Goal: Navigation & Orientation: Go to known website

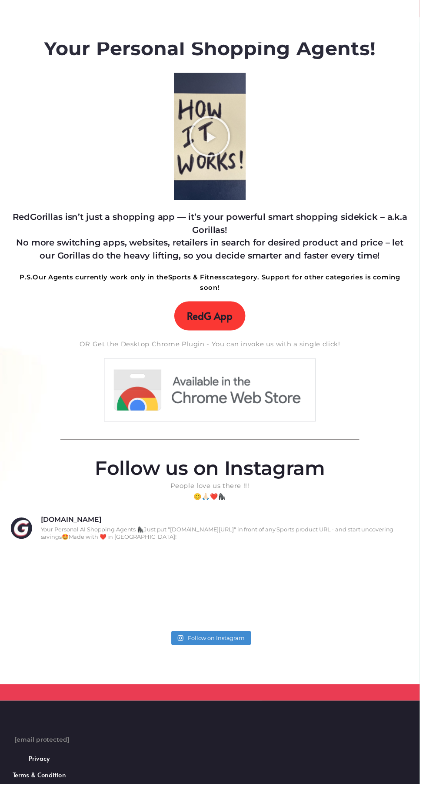
click at [209, 315] on span "RedG App" at bounding box center [213, 321] width 46 height 12
click at [210, 310] on link "RedG App" at bounding box center [213, 321] width 72 height 30
click at [158, 368] on img at bounding box center [213, 395] width 216 height 65
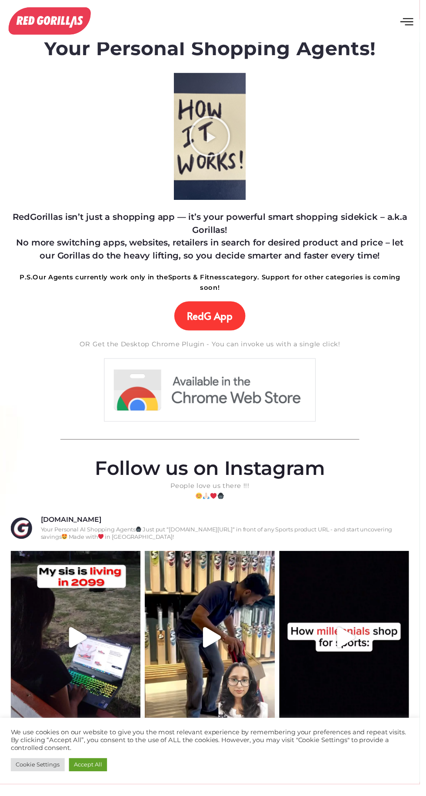
click at [255, 363] on img at bounding box center [213, 395] width 216 height 65
click at [399, 7] on button "open-menu" at bounding box center [412, 23] width 39 height 32
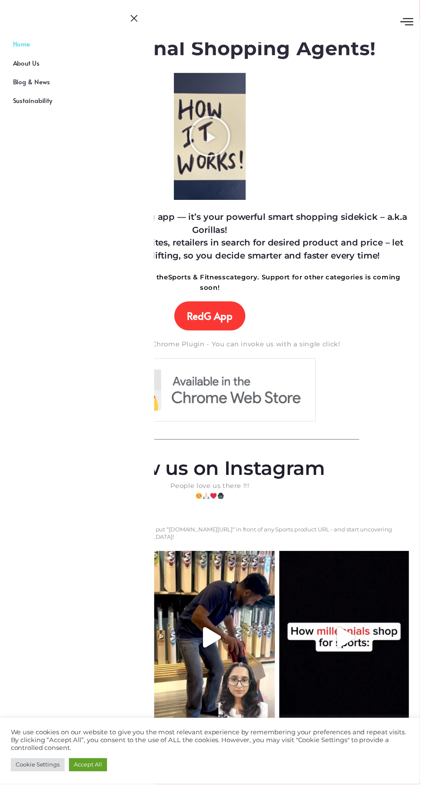
click at [31, 43] on link "Home" at bounding box center [78, 49] width 156 height 19
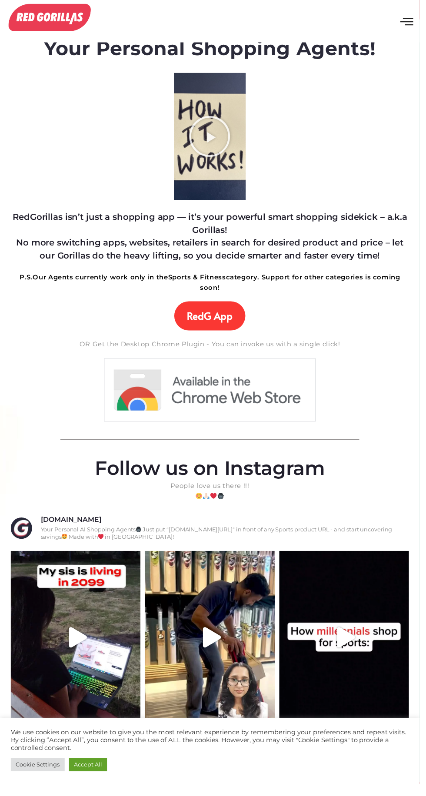
click at [43, 26] on img at bounding box center [50, 18] width 83 height 28
click at [402, 26] on button "open-menu" at bounding box center [412, 23] width 39 height 32
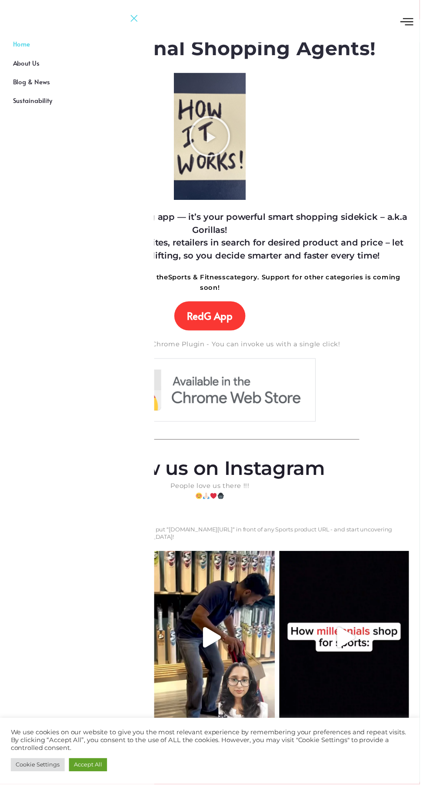
click at [136, 18] on icon "close-menu" at bounding box center [135, 18] width 11 height 11
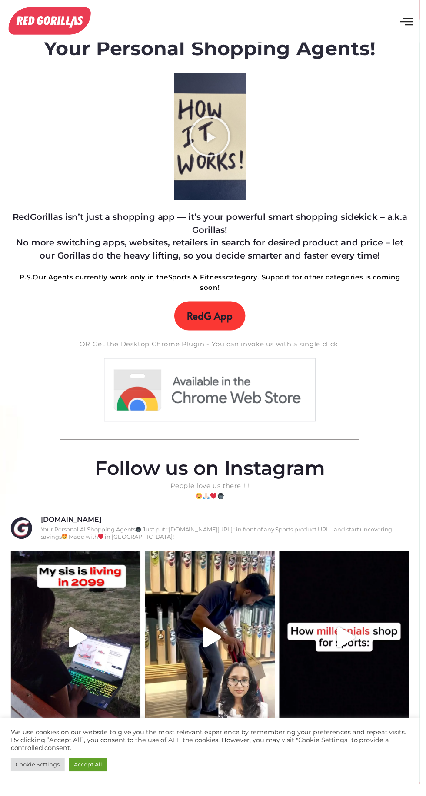
click at [202, 306] on link "RedG App" at bounding box center [213, 321] width 72 height 30
click at [211, 134] on icon "Play Video about RedGorillas How it Works" at bounding box center [212, 137] width 43 height 43
click at [229, 365] on img at bounding box center [213, 395] width 216 height 65
